Goal: Task Accomplishment & Management: Manage account settings

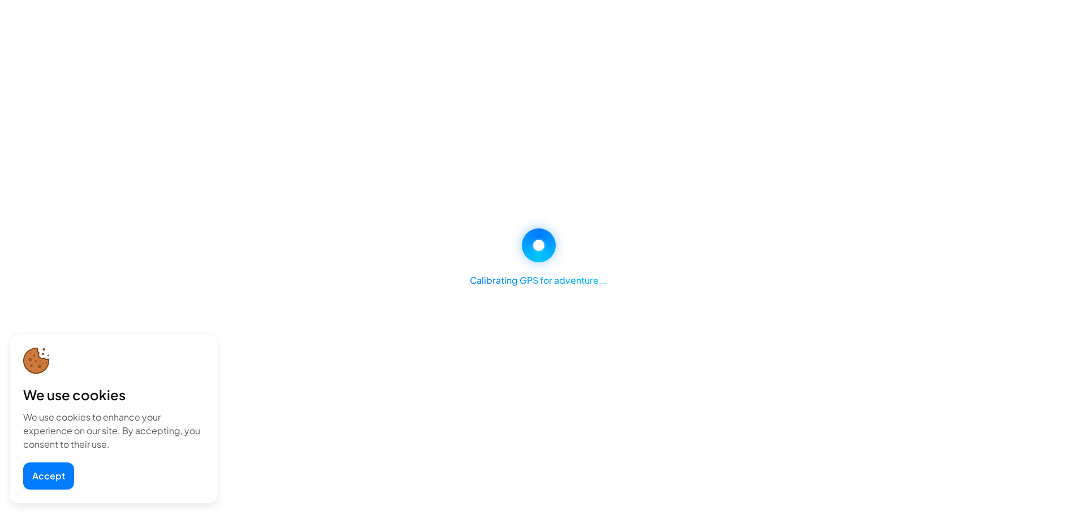
select select "********"
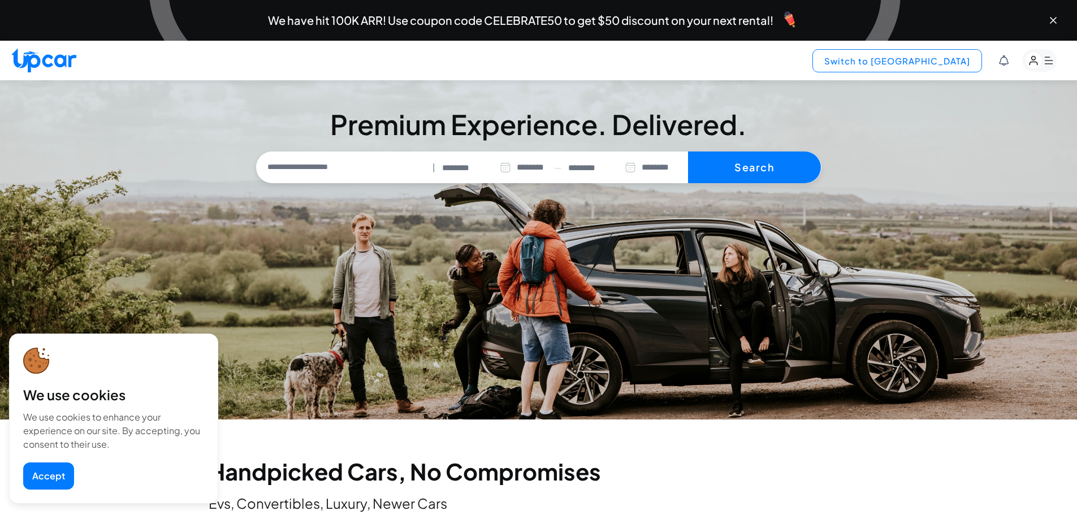
click at [958, 67] on button "Switch to [GEOGRAPHIC_DATA]" at bounding box center [898, 60] width 170 height 23
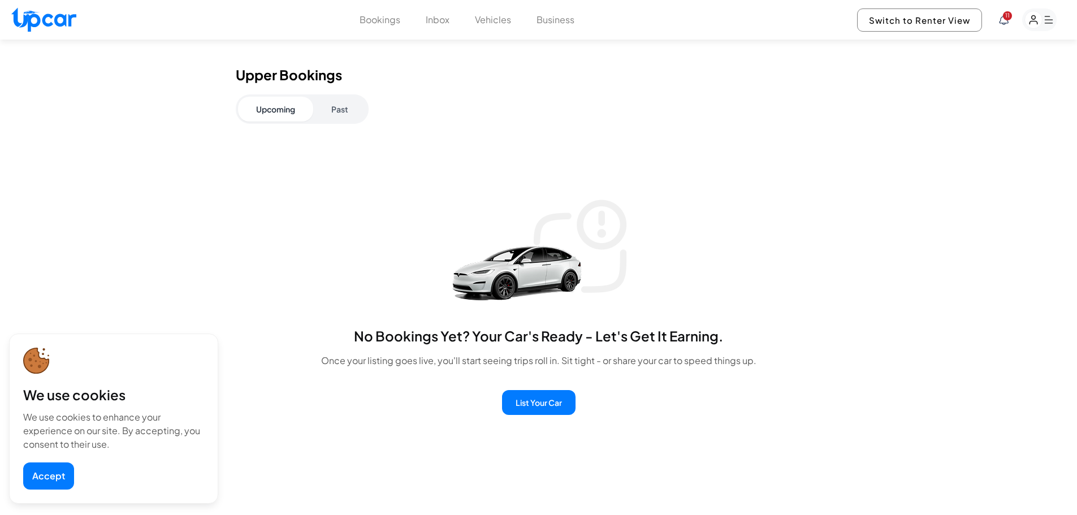
click at [1042, 24] on rect "button" at bounding box center [1040, 19] width 35 height 23
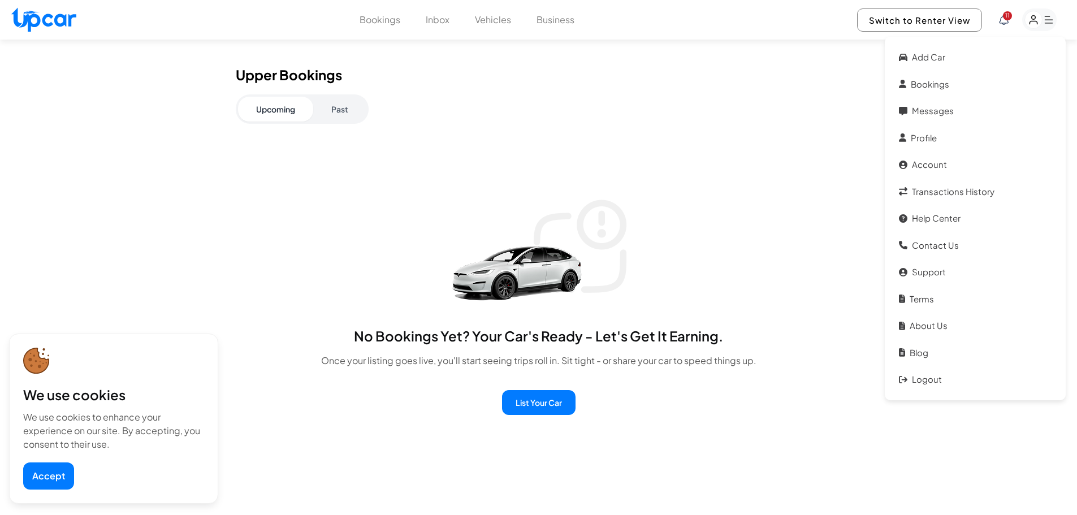
click at [553, 102] on div "Upcoming Past" at bounding box center [539, 108] width 606 height 29
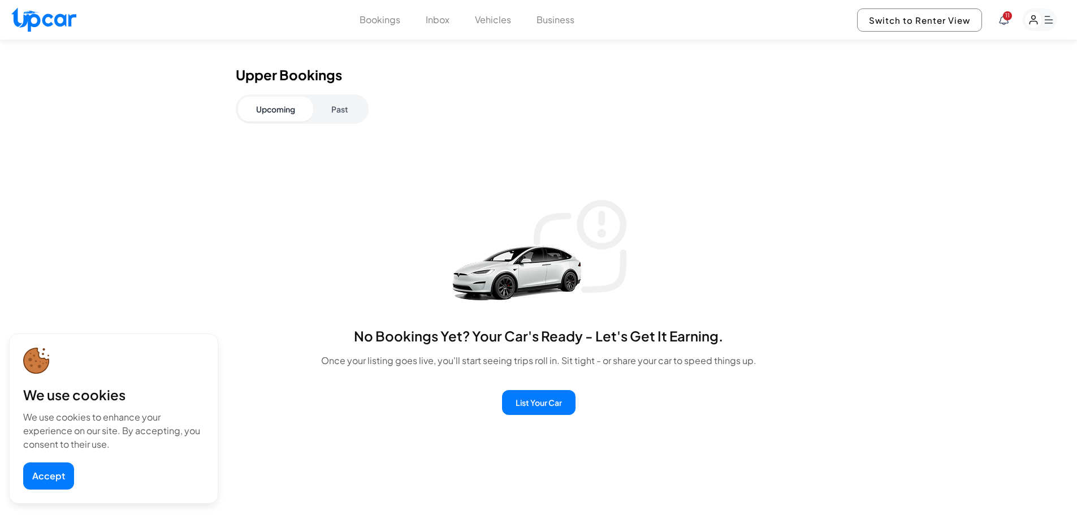
click at [551, 27] on div "Bookings Inbox Vehicles Business 11 Switch to Renter View 11" at bounding box center [538, 20] width 1077 height 40
click at [550, 19] on button "Business" at bounding box center [556, 20] width 38 height 14
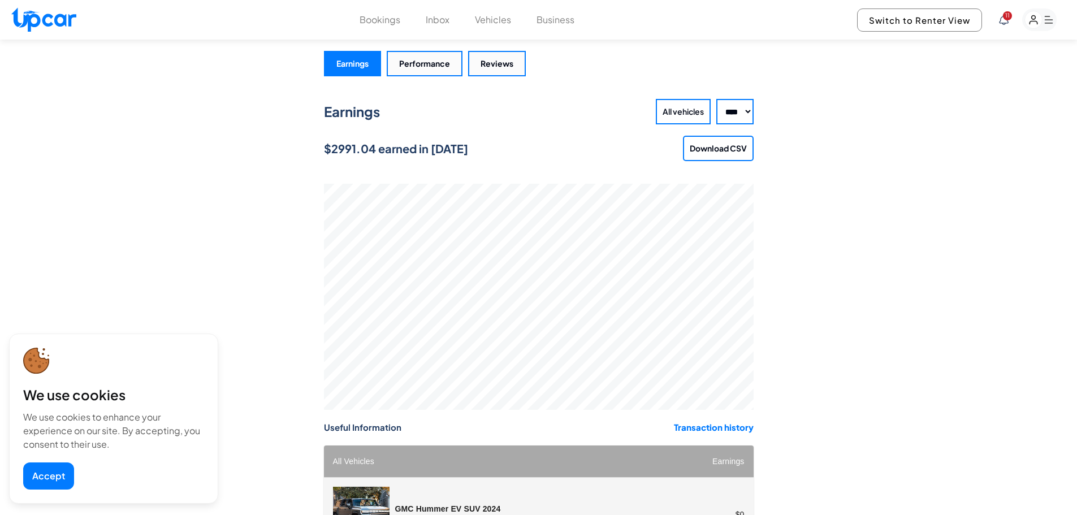
click at [389, 24] on button "Bookings" at bounding box center [380, 20] width 41 height 14
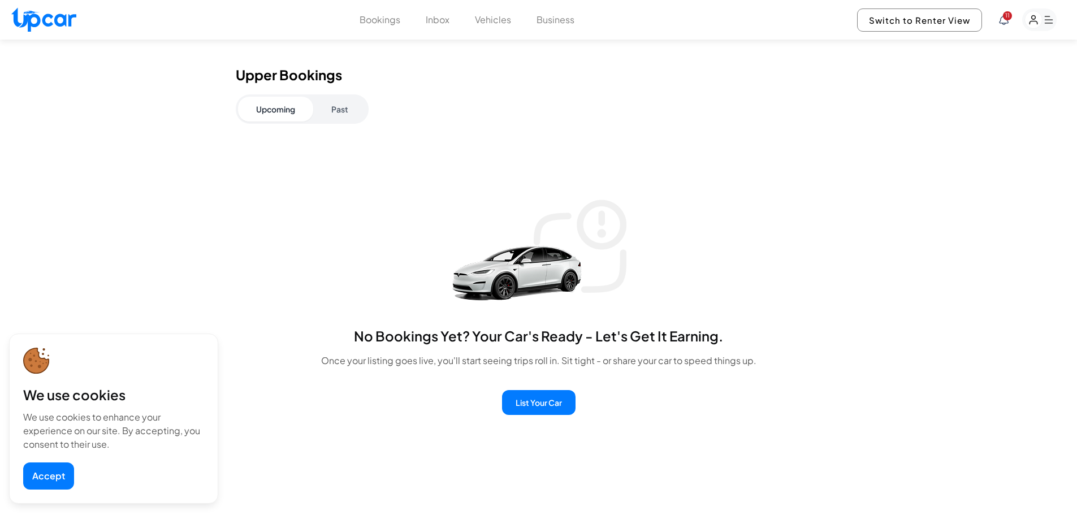
click at [317, 110] on button "Past" at bounding box center [339, 109] width 53 height 25
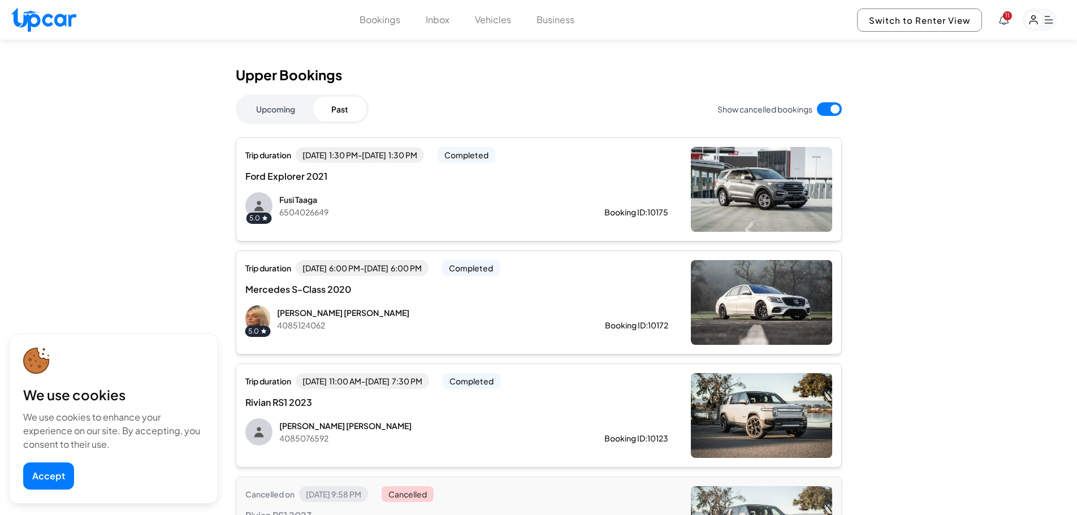
click at [64, 473] on button "Accept" at bounding box center [48, 476] width 51 height 27
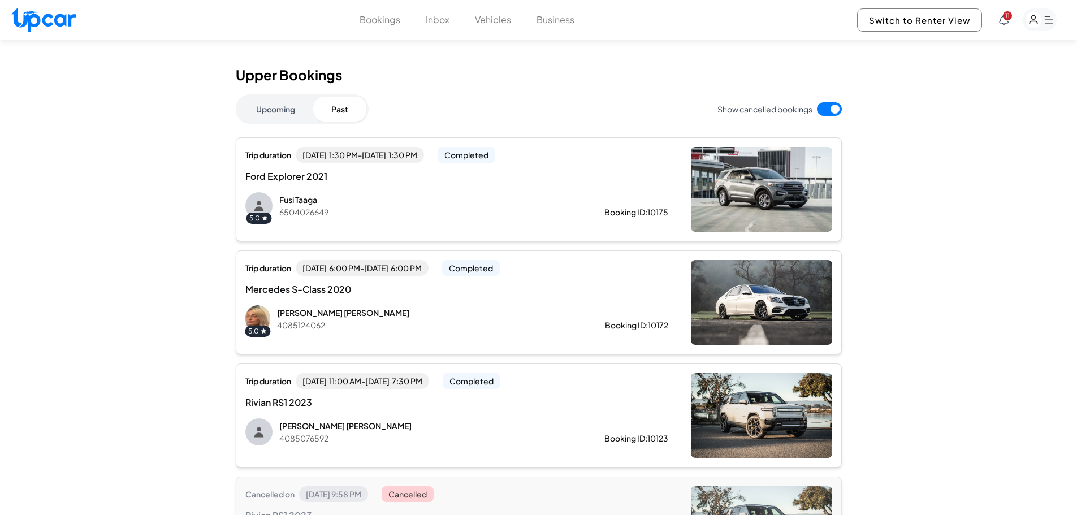
click at [324, 192] on div "5.0 Fusi Taaga 6504026649 Booking ID: 10175" at bounding box center [456, 205] width 423 height 27
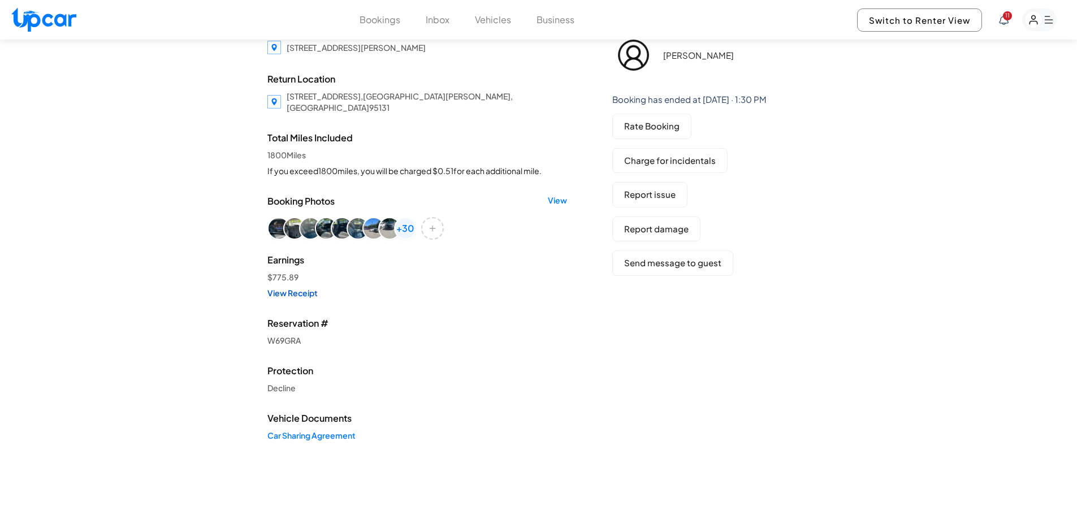
drag, startPoint x: 862, startPoint y: 346, endPoint x: 453, endPoint y: 305, distance: 411.0
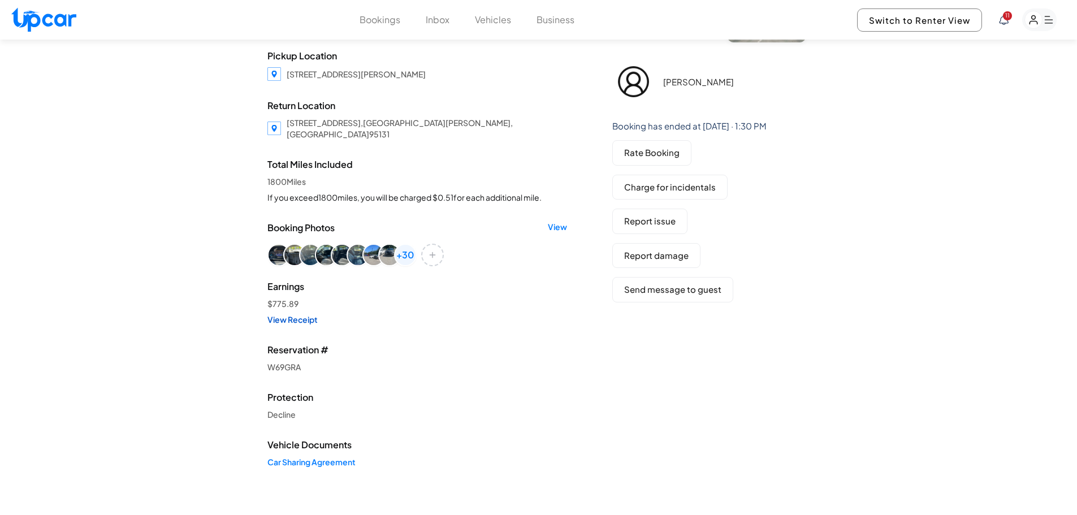
click at [286, 314] on link "View Receipt" at bounding box center [418, 319] width 300 height 11
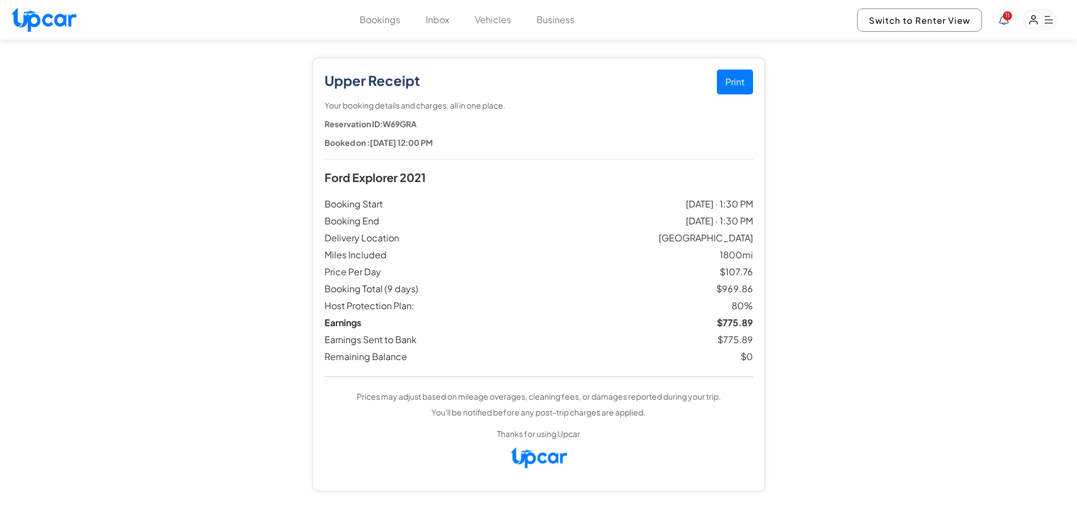
drag, startPoint x: 879, startPoint y: 323, endPoint x: 876, endPoint y: 299, distance: 24.6
click at [722, 75] on button "Print" at bounding box center [735, 82] width 36 height 25
click at [739, 85] on button "Print" at bounding box center [735, 82] width 36 height 25
click at [389, 22] on button "Bookings" at bounding box center [380, 20] width 41 height 14
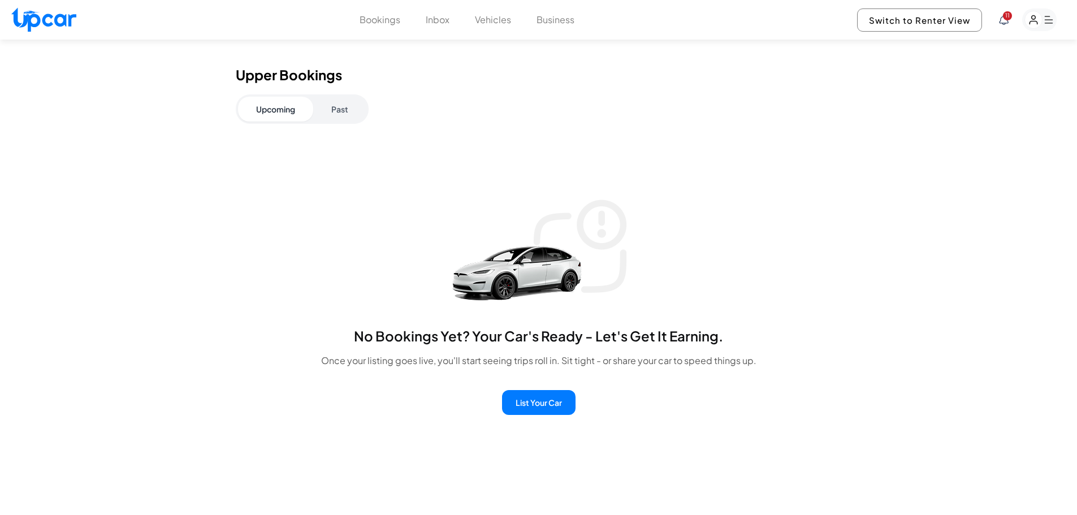
click at [357, 110] on button "Past" at bounding box center [339, 109] width 53 height 25
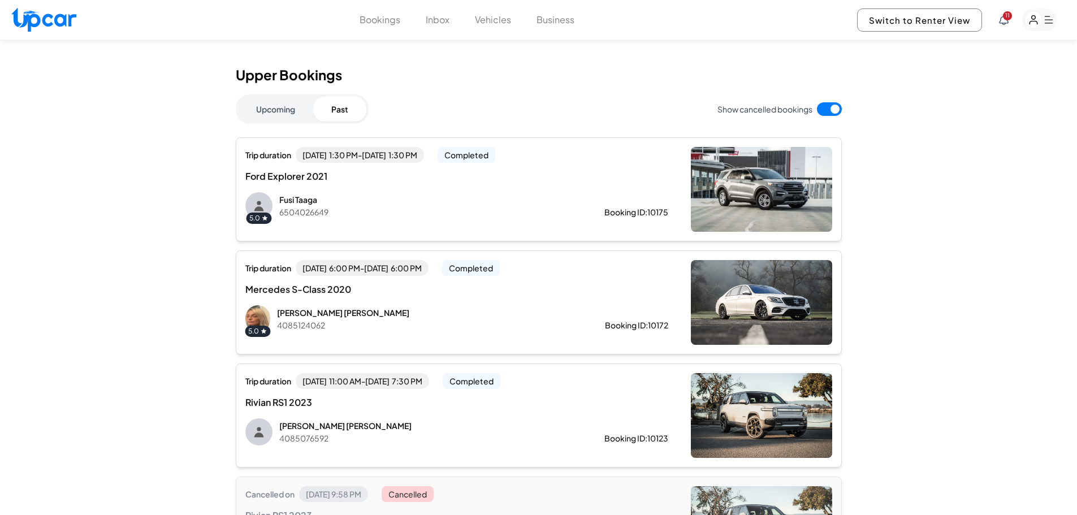
click at [490, 291] on div "Mercedes S-Class 2020" at bounding box center [456, 290] width 423 height 14
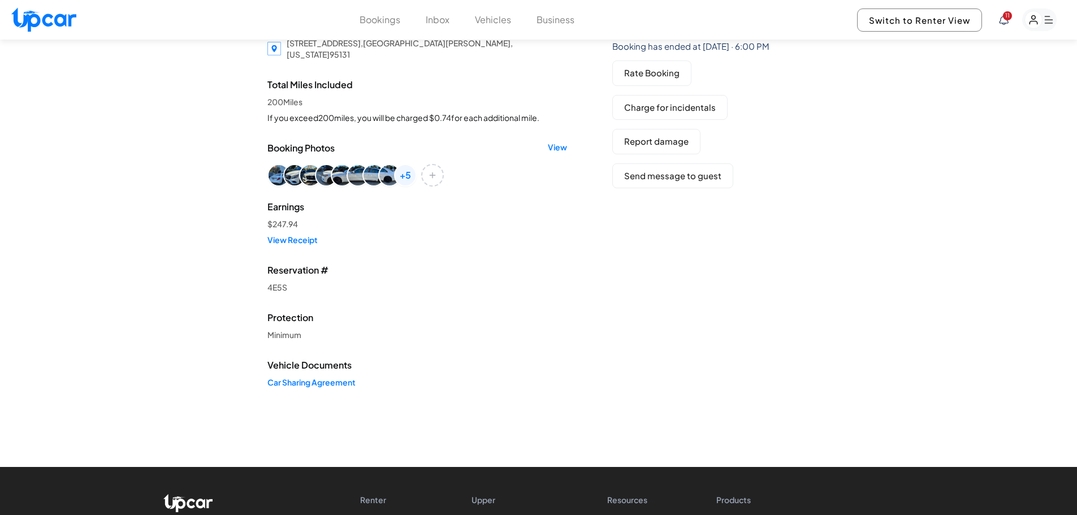
drag, startPoint x: 857, startPoint y: 237, endPoint x: 855, endPoint y: 260, distance: 23.3
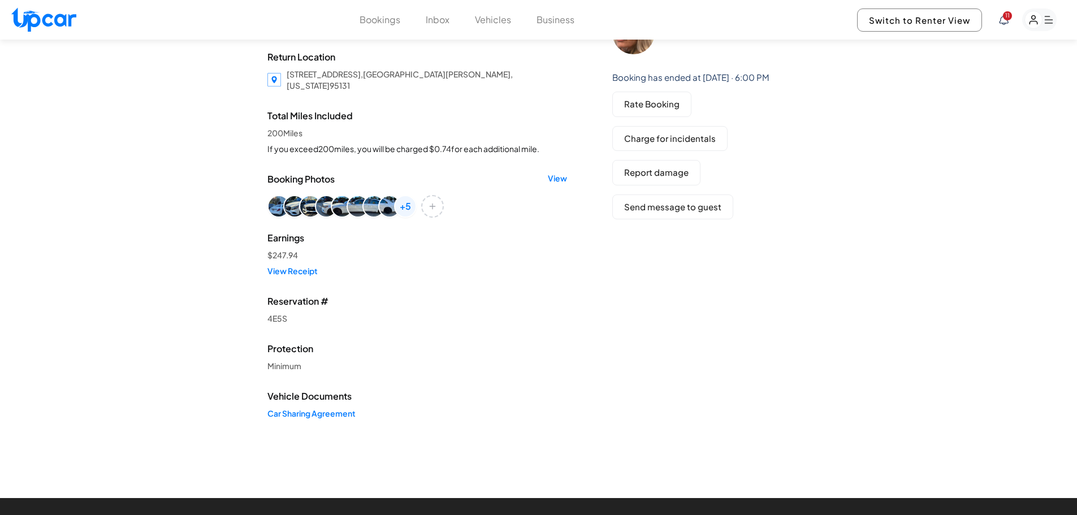
scroll to position [53, 0]
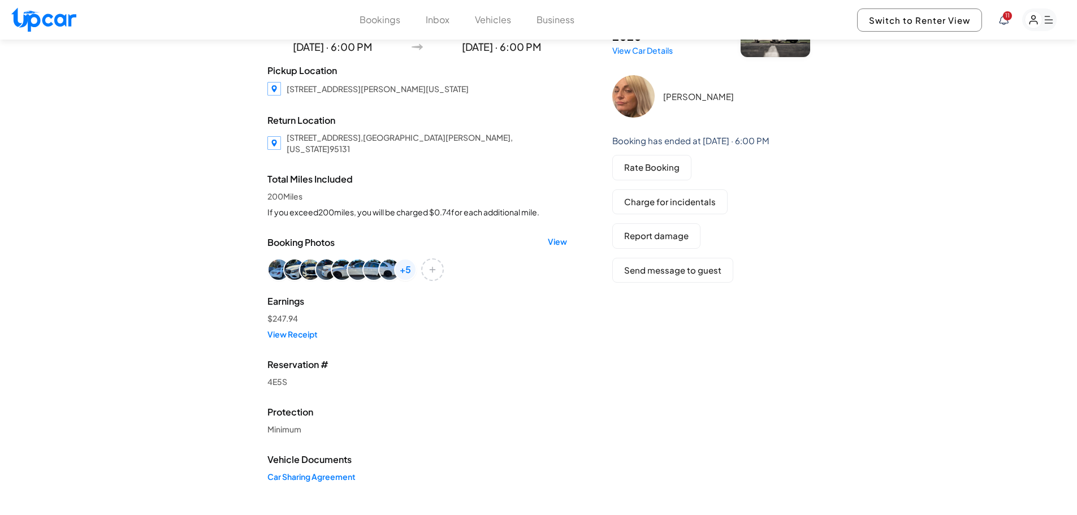
drag, startPoint x: 836, startPoint y: 212, endPoint x: 812, endPoint y: 170, distance: 48.4
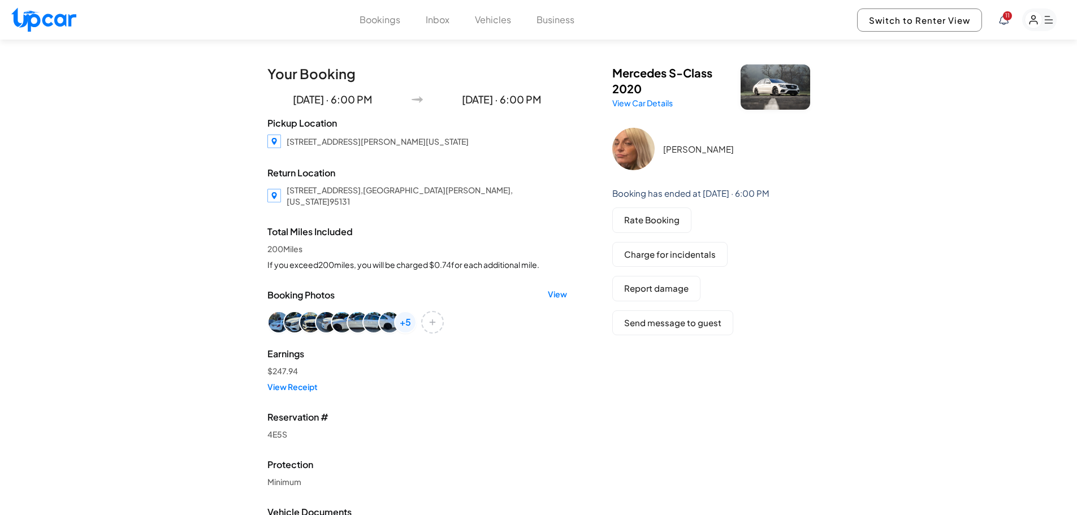
click at [369, 16] on button "Bookings" at bounding box center [380, 20] width 41 height 14
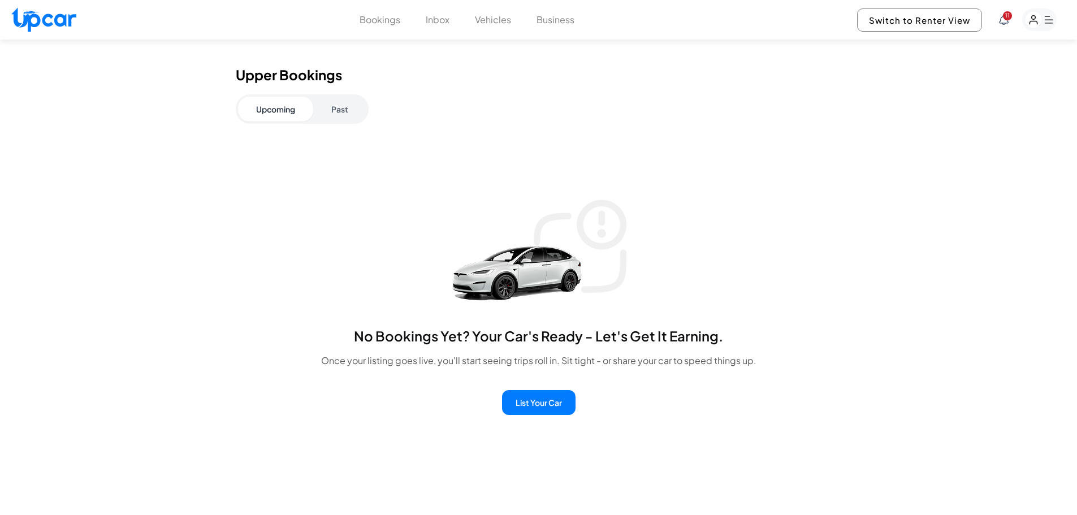
click at [344, 119] on button "Past" at bounding box center [339, 109] width 53 height 25
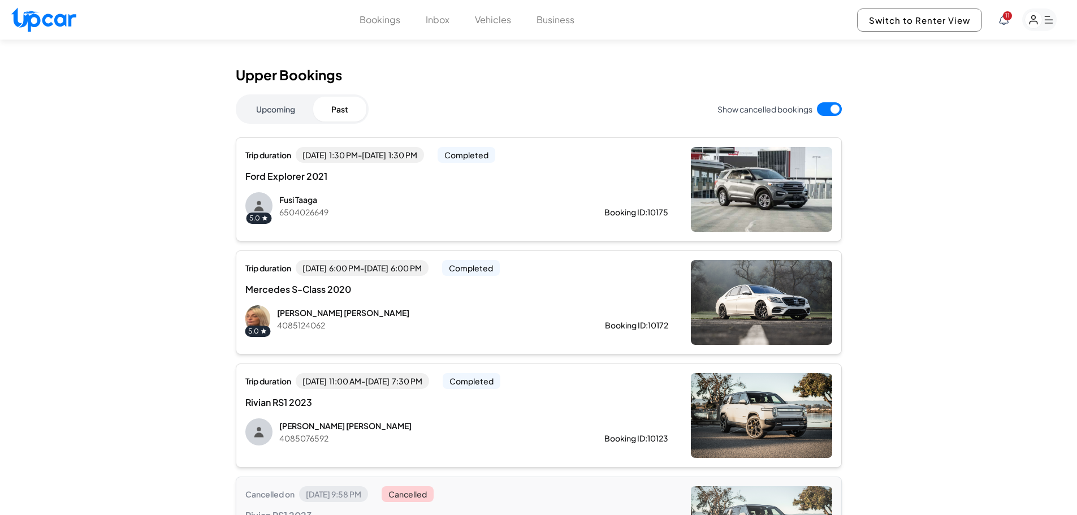
click at [359, 208] on p "6504026649" at bounding box center [423, 211] width 289 height 11
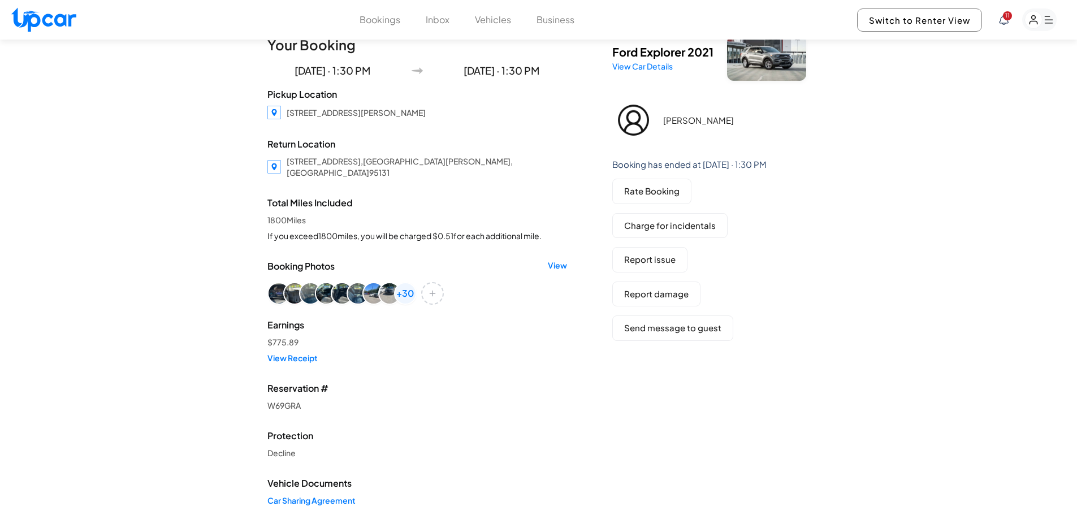
drag, startPoint x: 890, startPoint y: 238, endPoint x: 890, endPoint y: 257, distance: 19.2
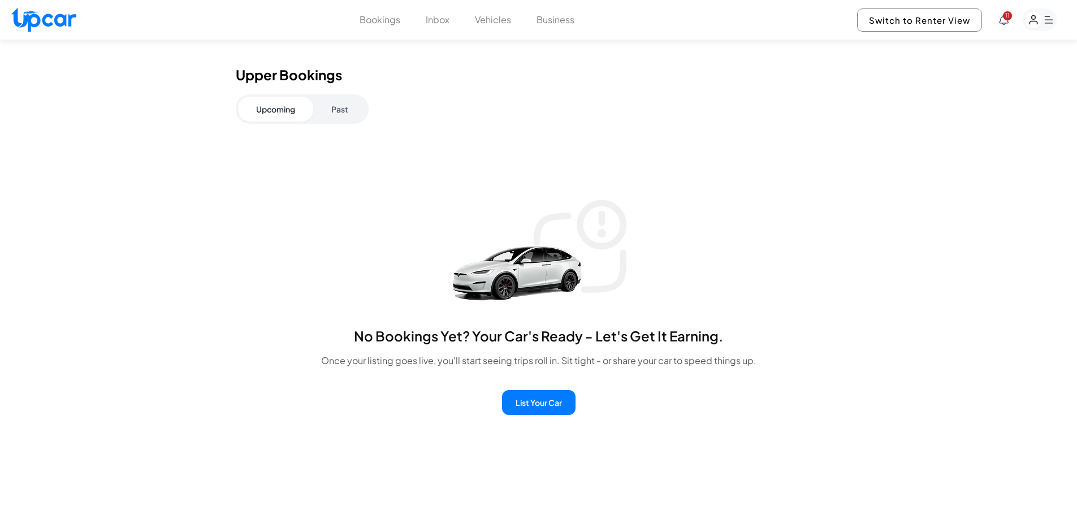
click at [340, 111] on button "Past" at bounding box center [339, 109] width 53 height 25
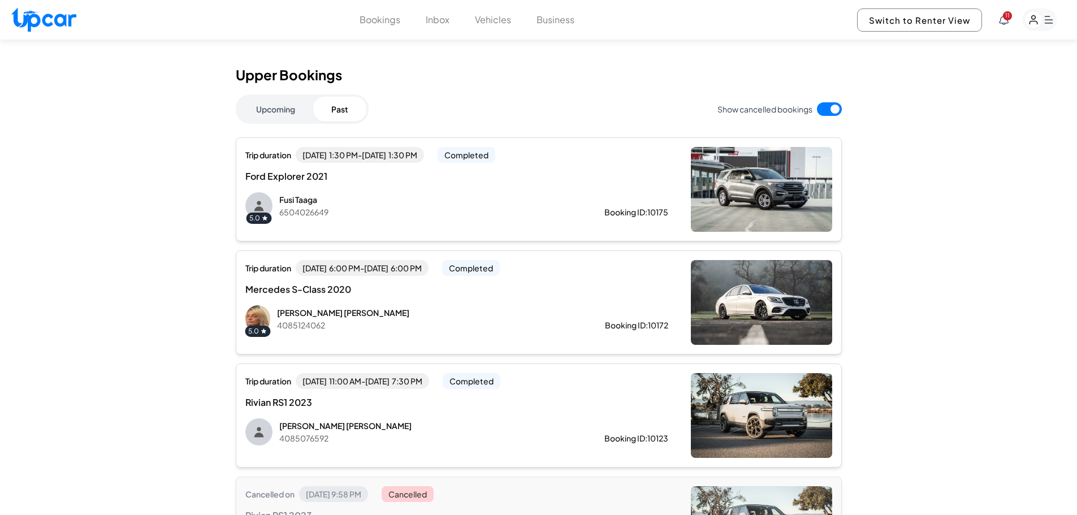
click at [402, 267] on span "[DATE] 6:00 PM - [DATE] 6:00 PM" at bounding box center [362, 268] width 133 height 16
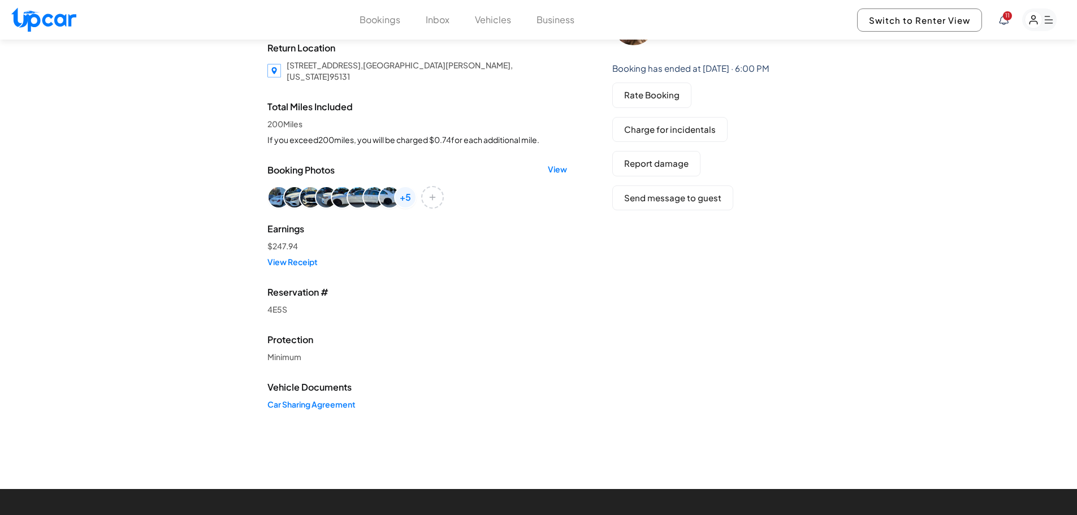
drag, startPoint x: 149, startPoint y: 258, endPoint x: 158, endPoint y: 309, distance: 51.7
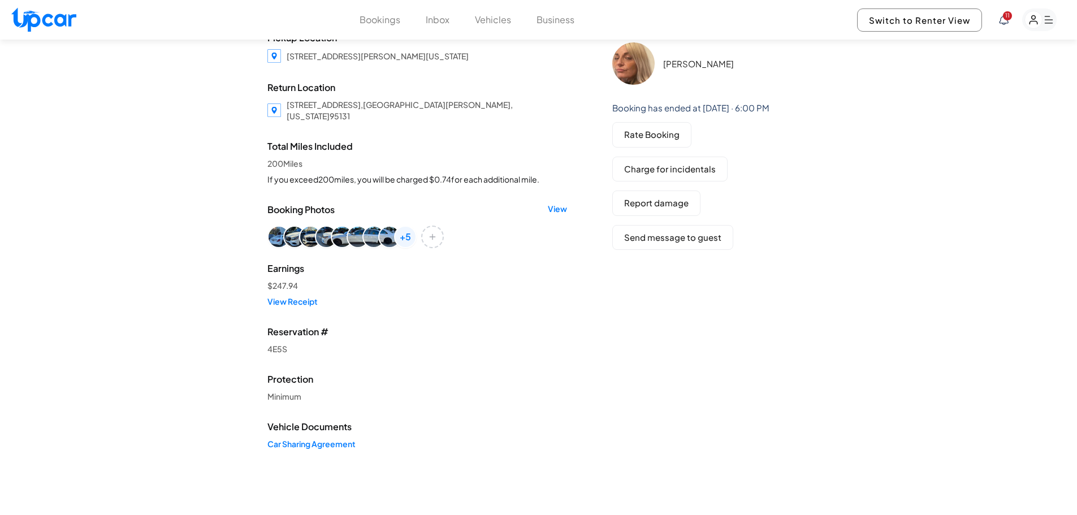
scroll to position [73, 0]
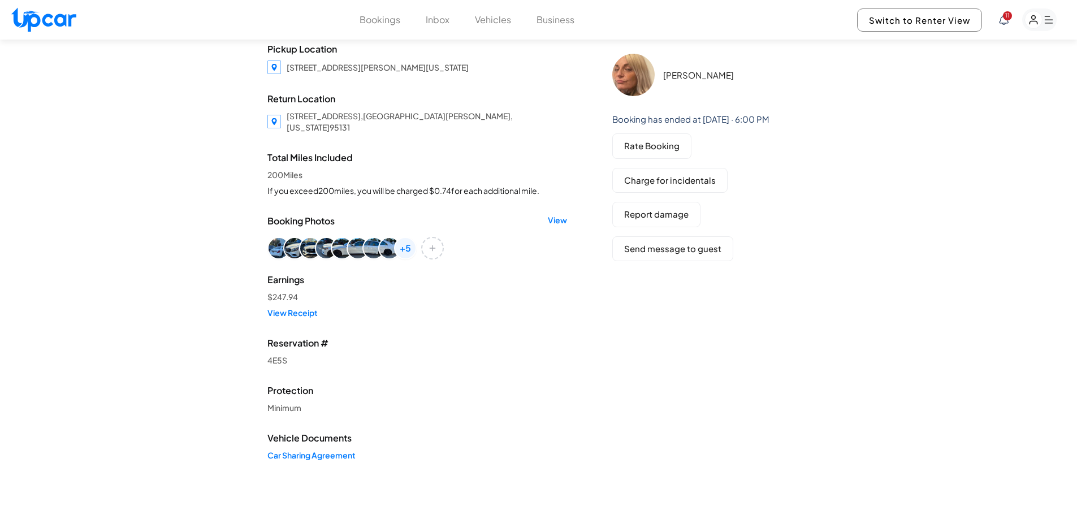
drag, startPoint x: 158, startPoint y: 306, endPoint x: 163, endPoint y: 278, distance: 28.6
click at [310, 308] on link "View Receipt" at bounding box center [418, 313] width 300 height 11
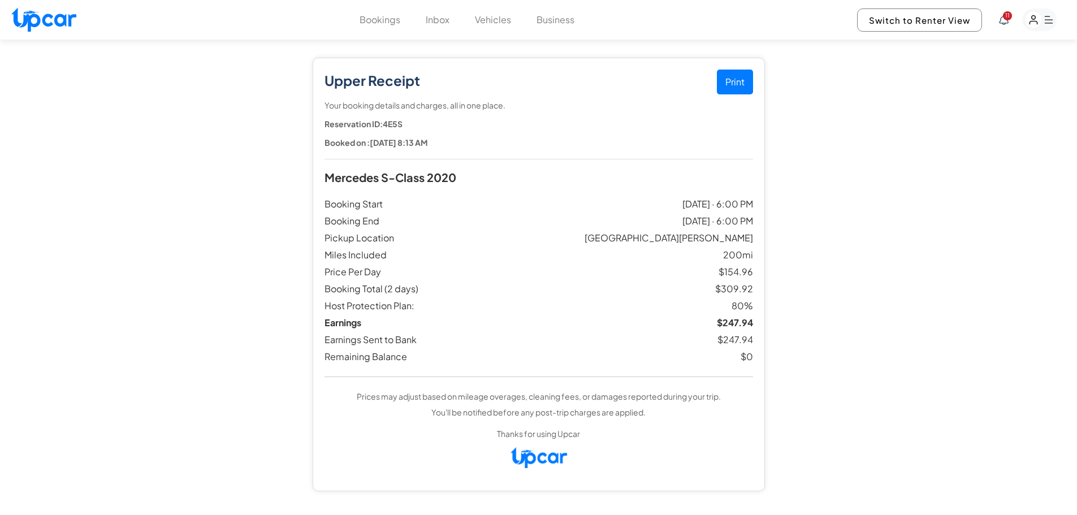
drag, startPoint x: 849, startPoint y: 156, endPoint x: 790, endPoint y: 98, distance: 82.4
click at [721, 84] on button "Print" at bounding box center [735, 82] width 36 height 25
click at [386, 19] on button "Bookings" at bounding box center [380, 20] width 41 height 14
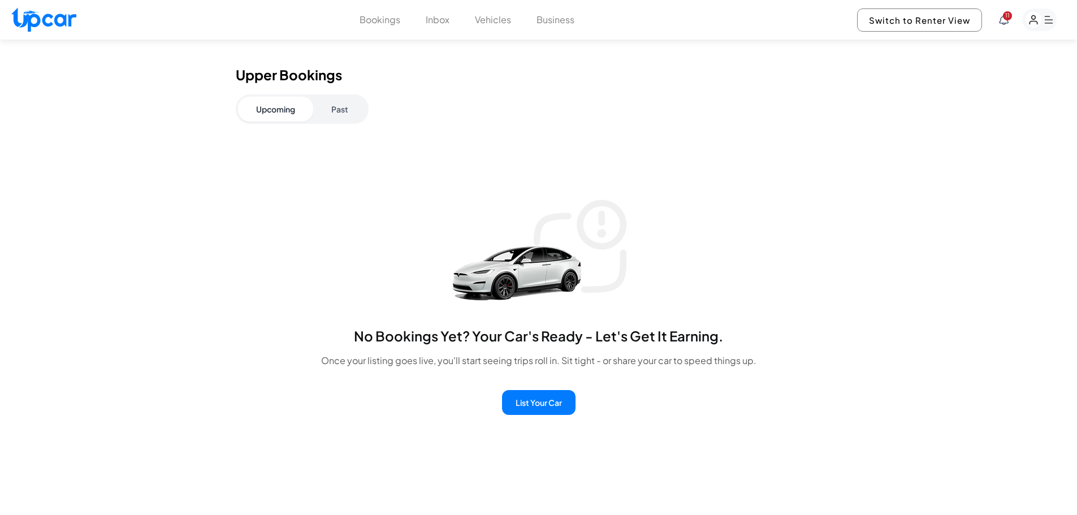
click at [327, 104] on button "Past" at bounding box center [339, 109] width 53 height 25
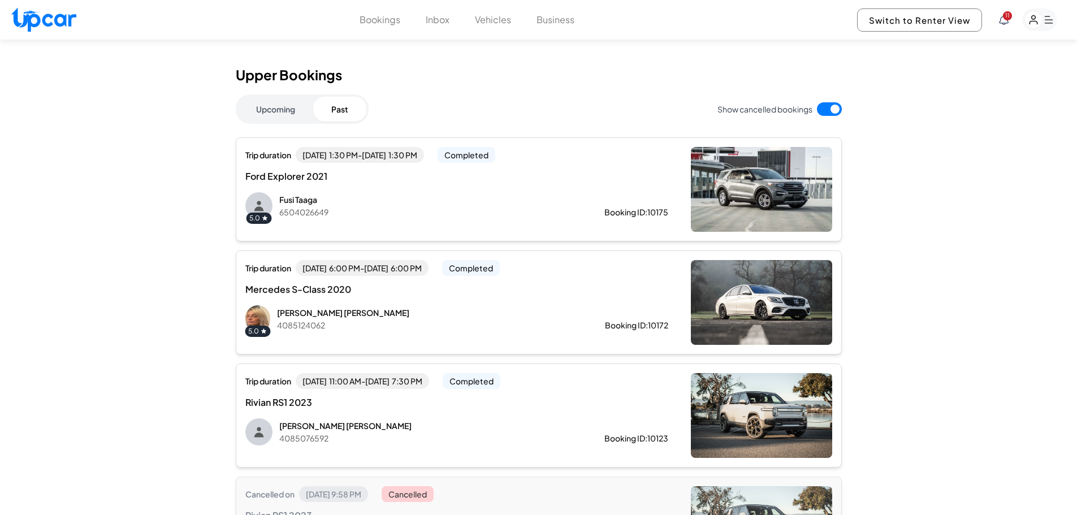
click at [398, 215] on p "6504026649" at bounding box center [423, 211] width 289 height 11
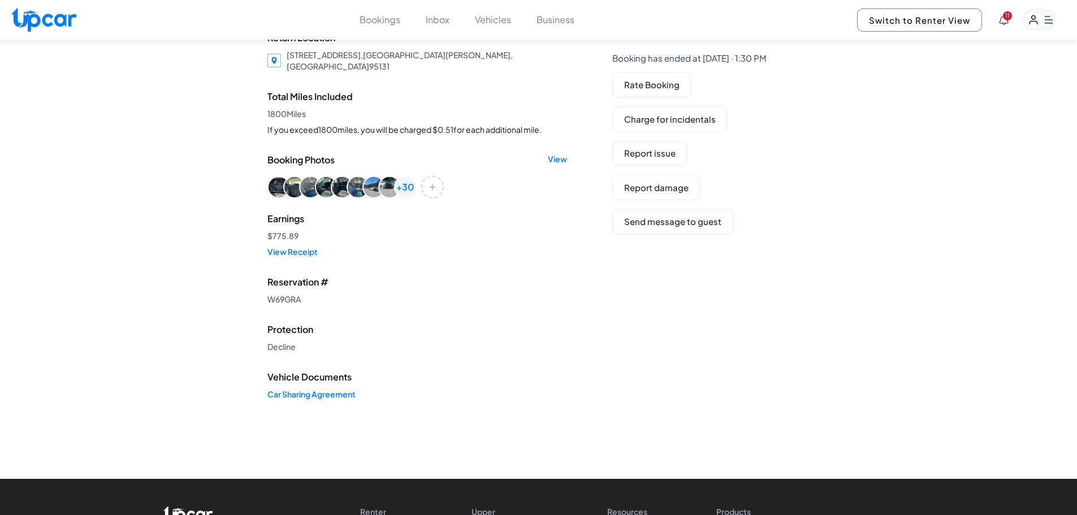
drag, startPoint x: 866, startPoint y: 251, endPoint x: 834, endPoint y: 324, distance: 79.8
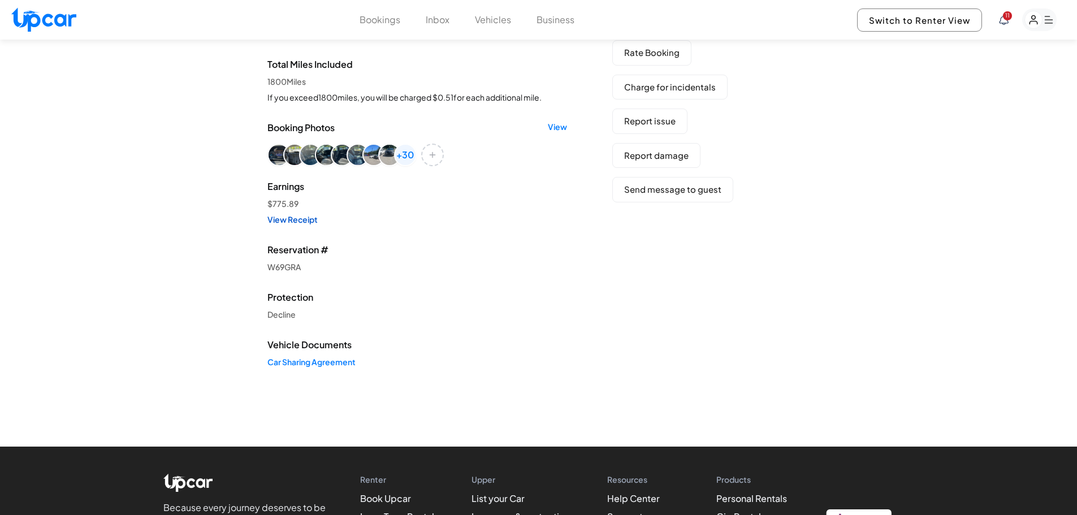
click at [295, 214] on link "View Receipt" at bounding box center [418, 219] width 300 height 11
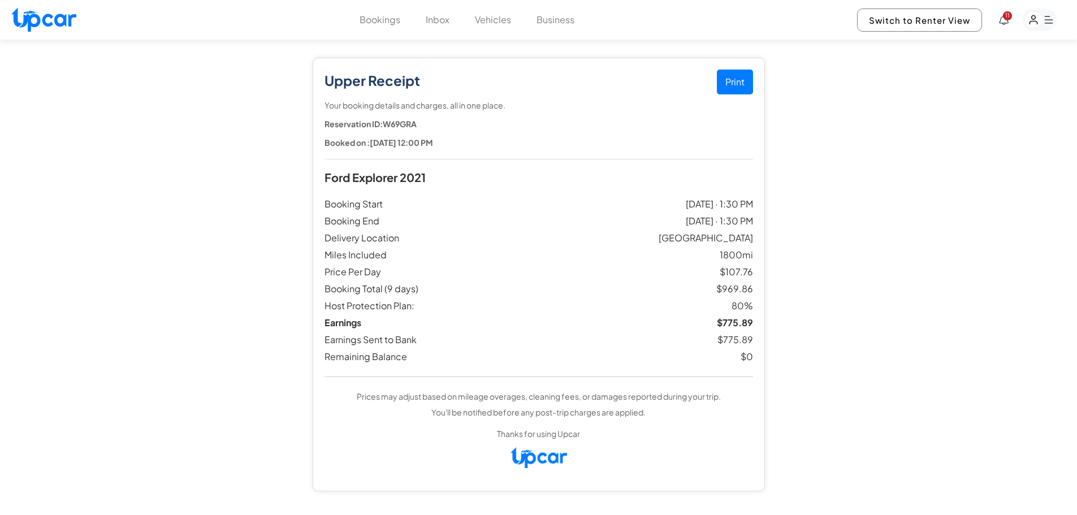
drag, startPoint x: 834, startPoint y: 227, endPoint x: 828, endPoint y: 193, distance: 33.9
